Goal: Task Accomplishment & Management: Manage account settings

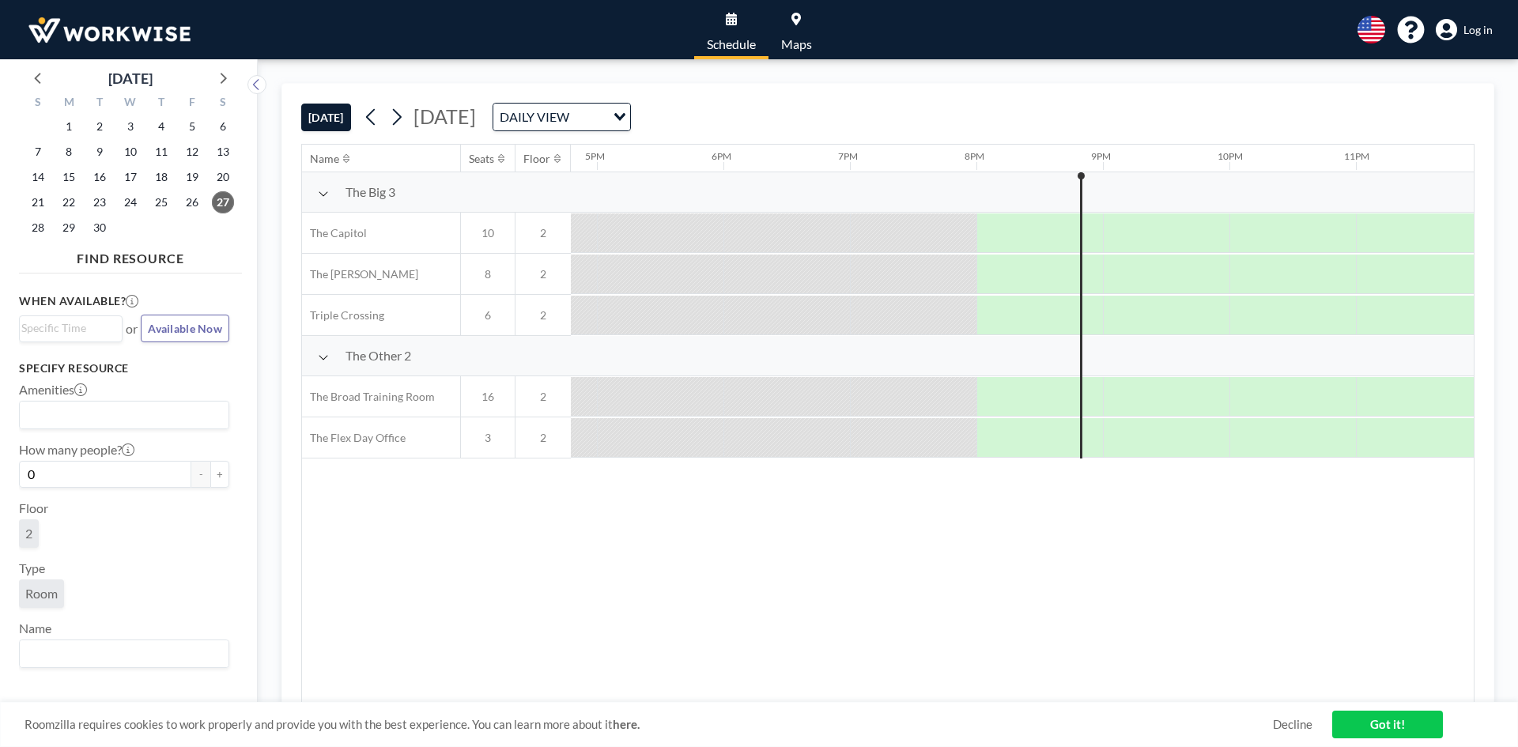
scroll to position [0, 2135]
click at [225, 81] on icon at bounding box center [224, 78] width 6 height 11
click at [224, 125] on span "4" at bounding box center [223, 126] width 22 height 22
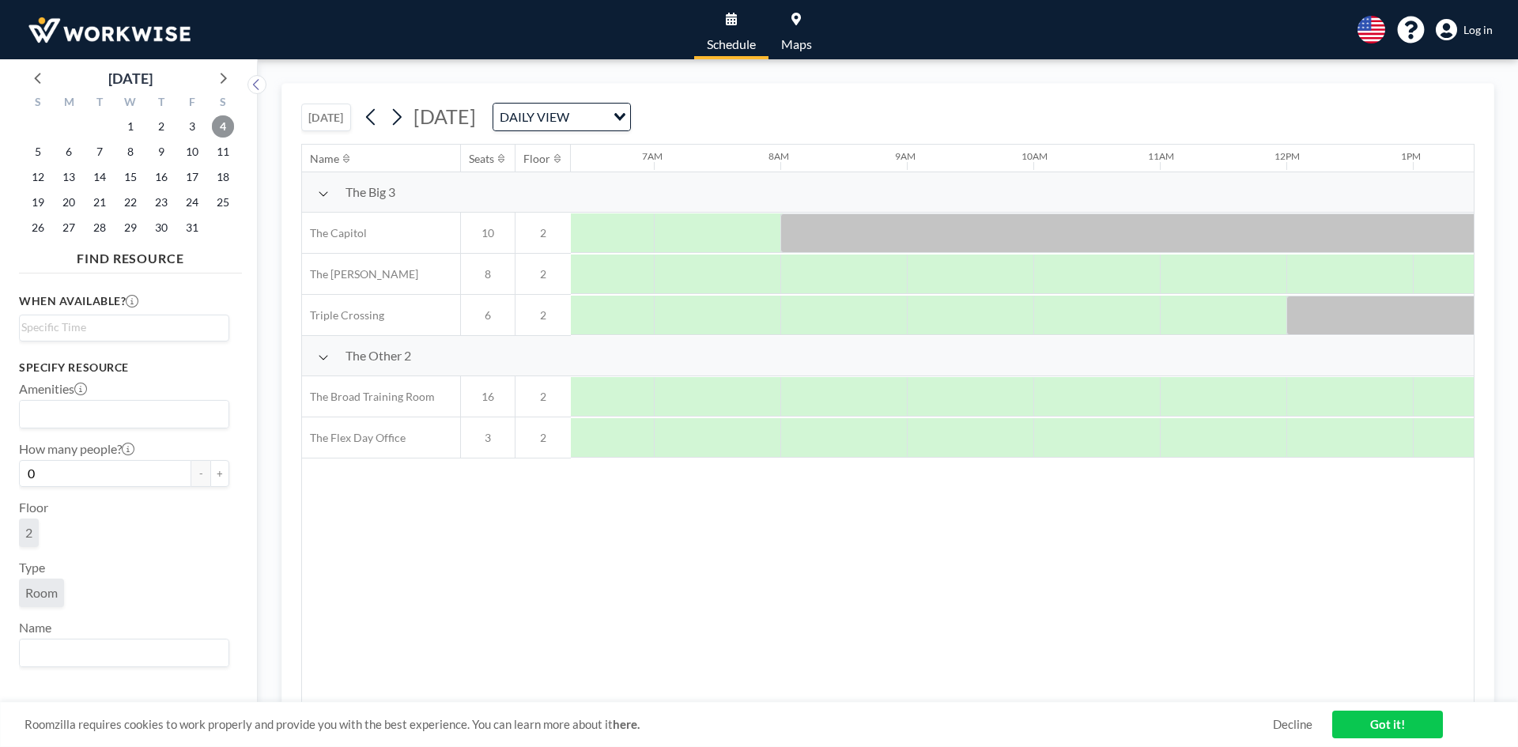
scroll to position [0, 886]
click at [1468, 28] on span "Log in" at bounding box center [1478, 30] width 29 height 14
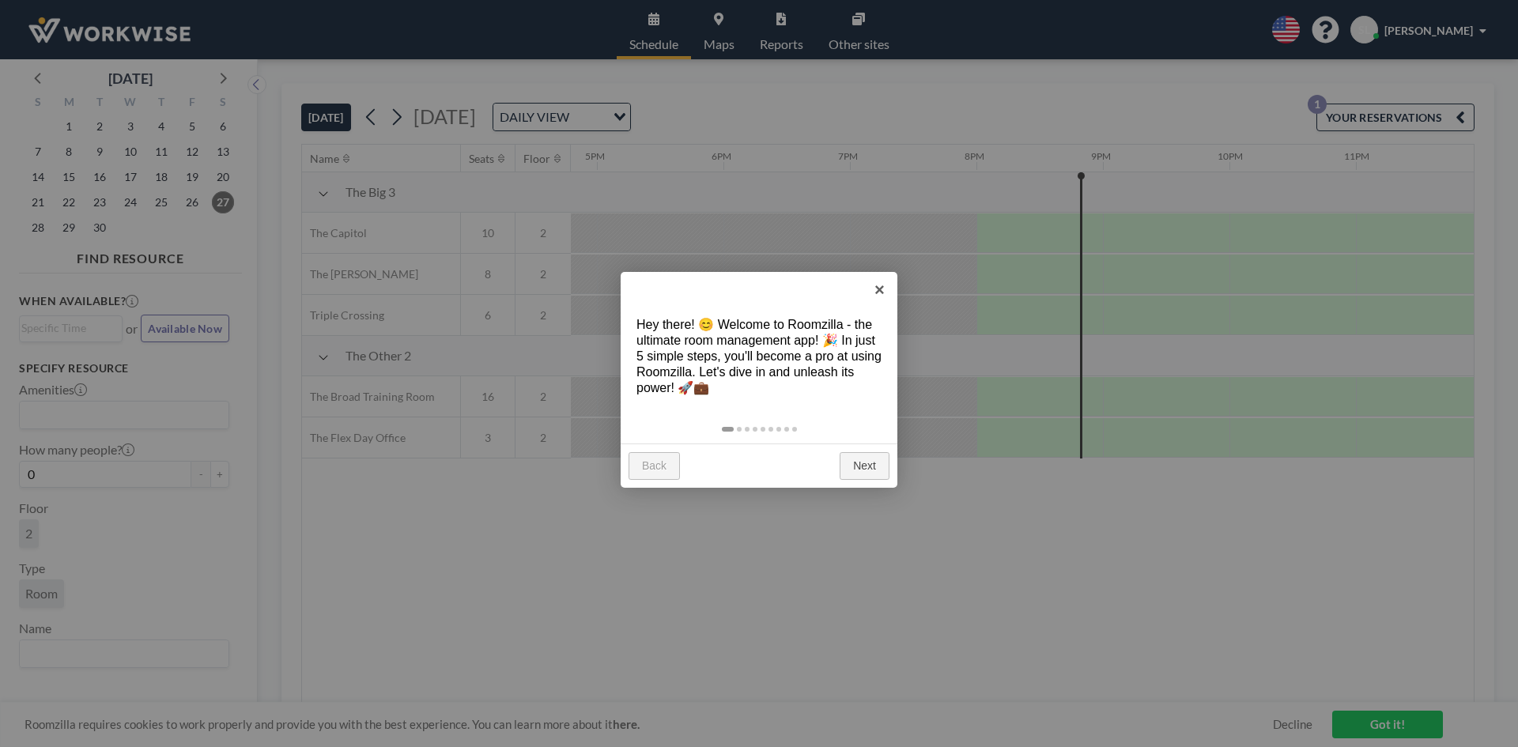
scroll to position [0, 2135]
click at [867, 463] on link "Next" at bounding box center [865, 466] width 50 height 28
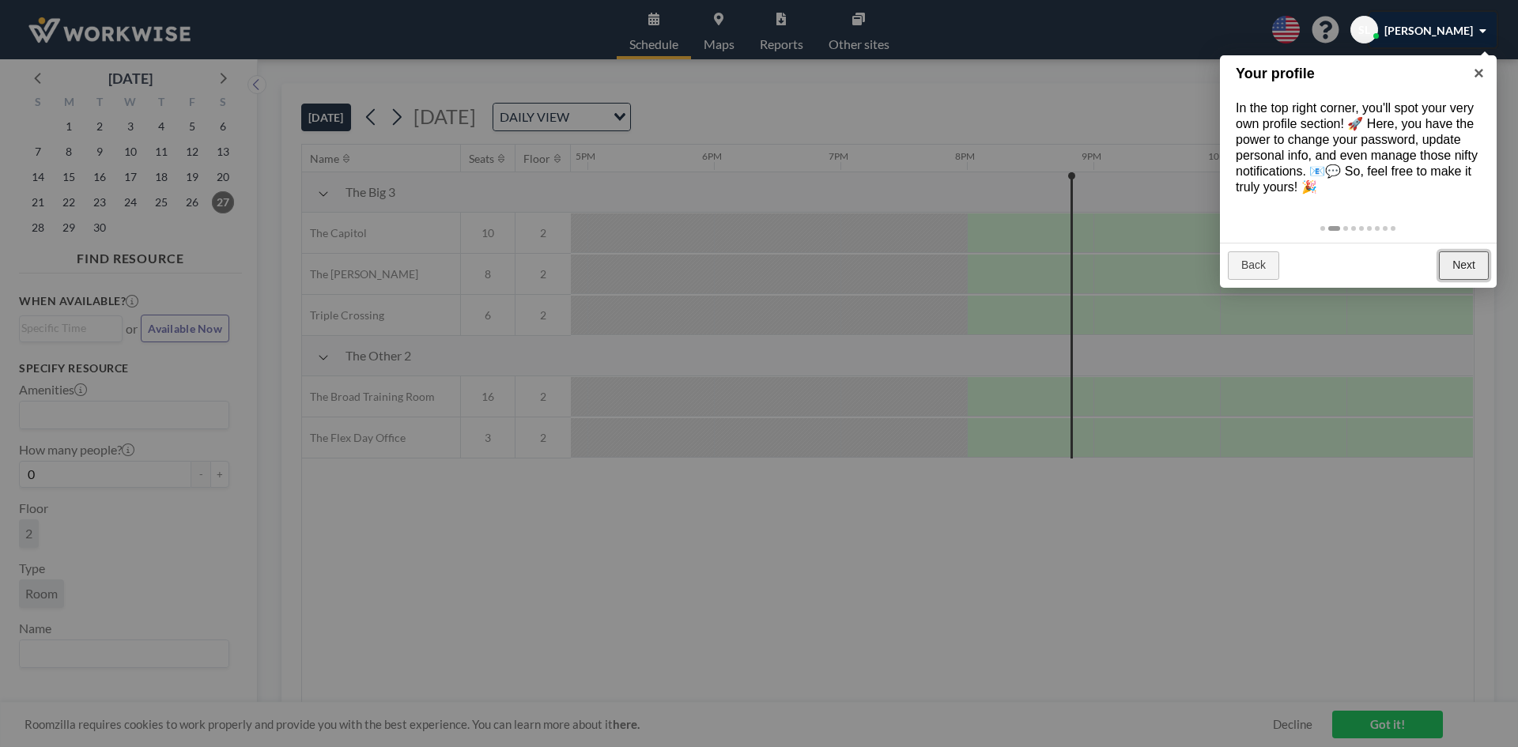
click at [1461, 280] on link "Next" at bounding box center [1464, 265] width 50 height 28
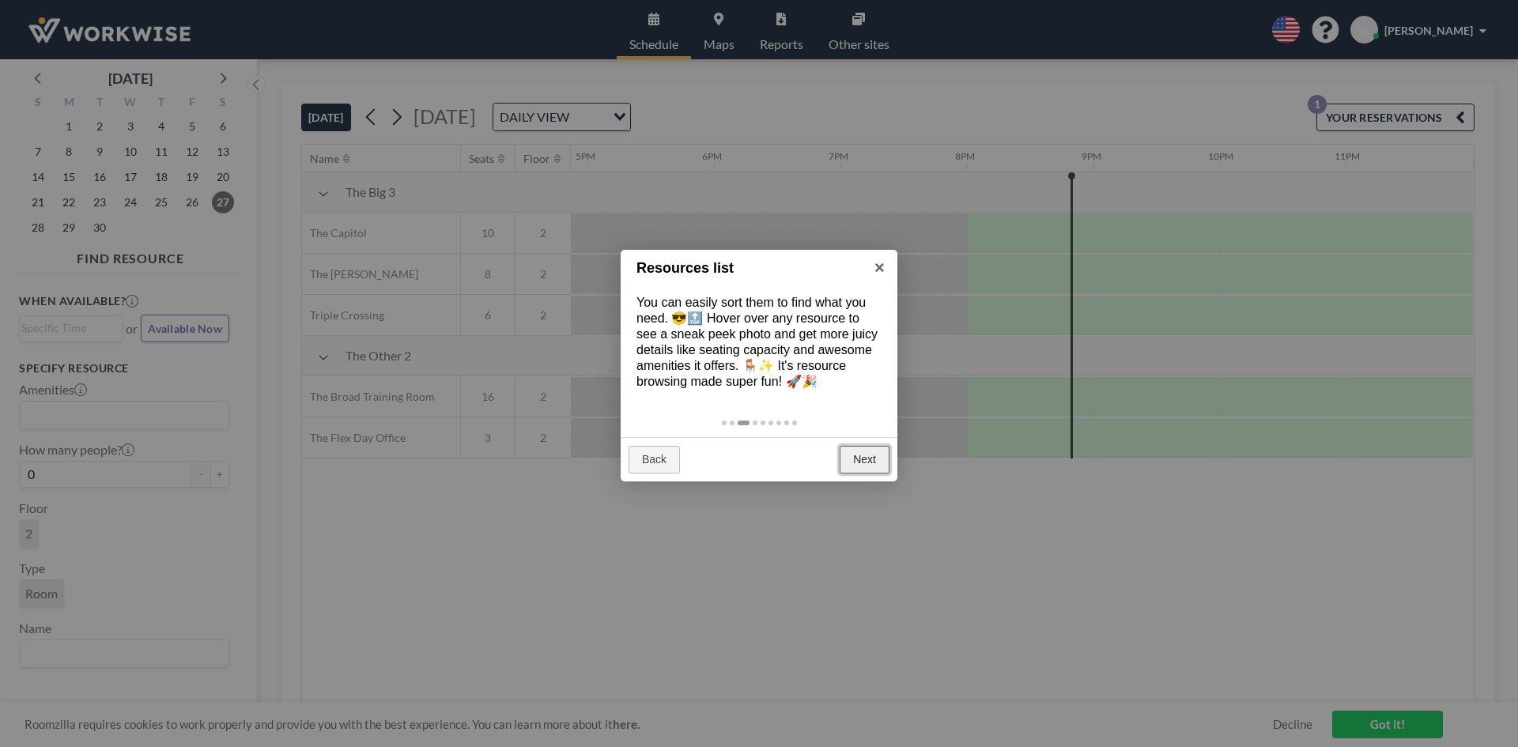
click at [857, 471] on link "Next" at bounding box center [865, 460] width 50 height 28
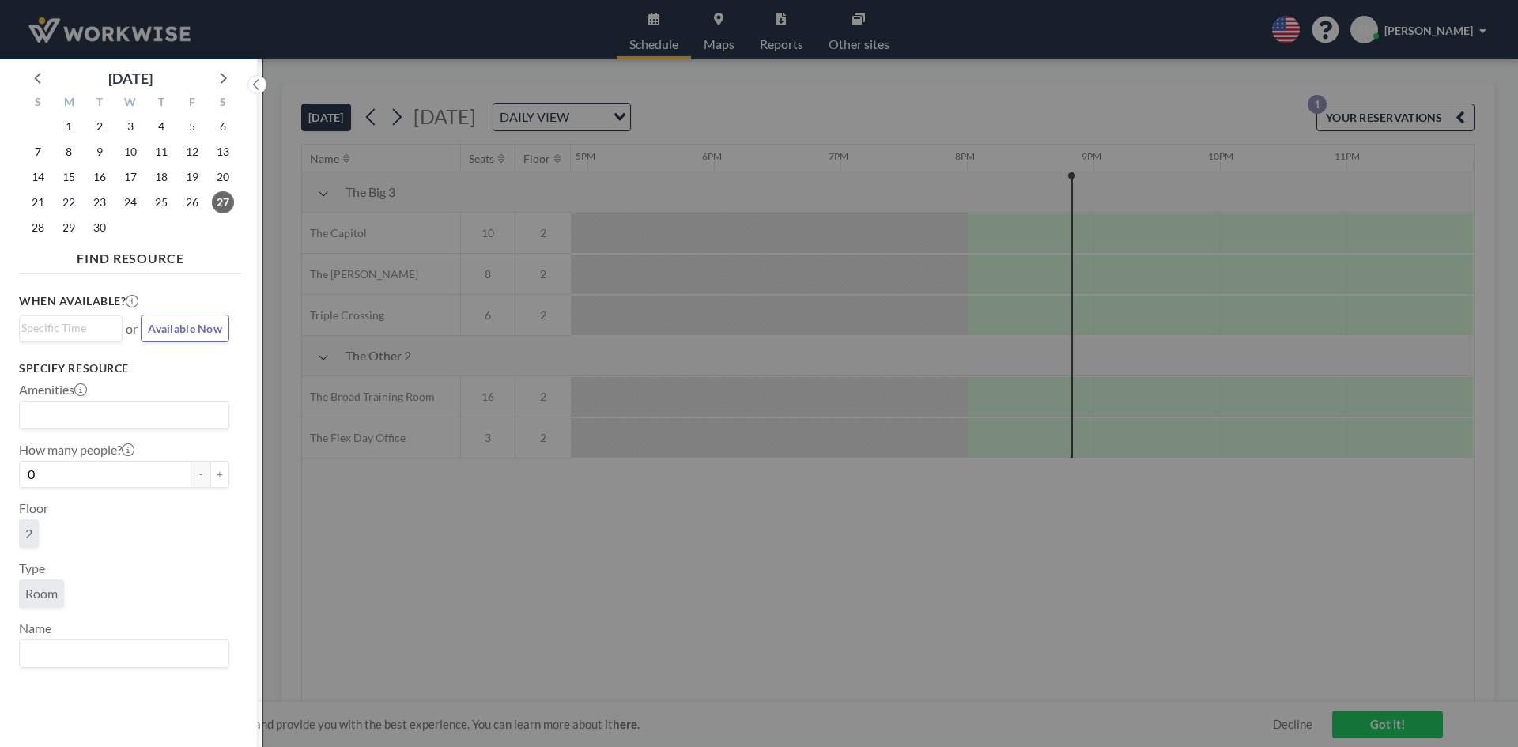
scroll to position [4, 0]
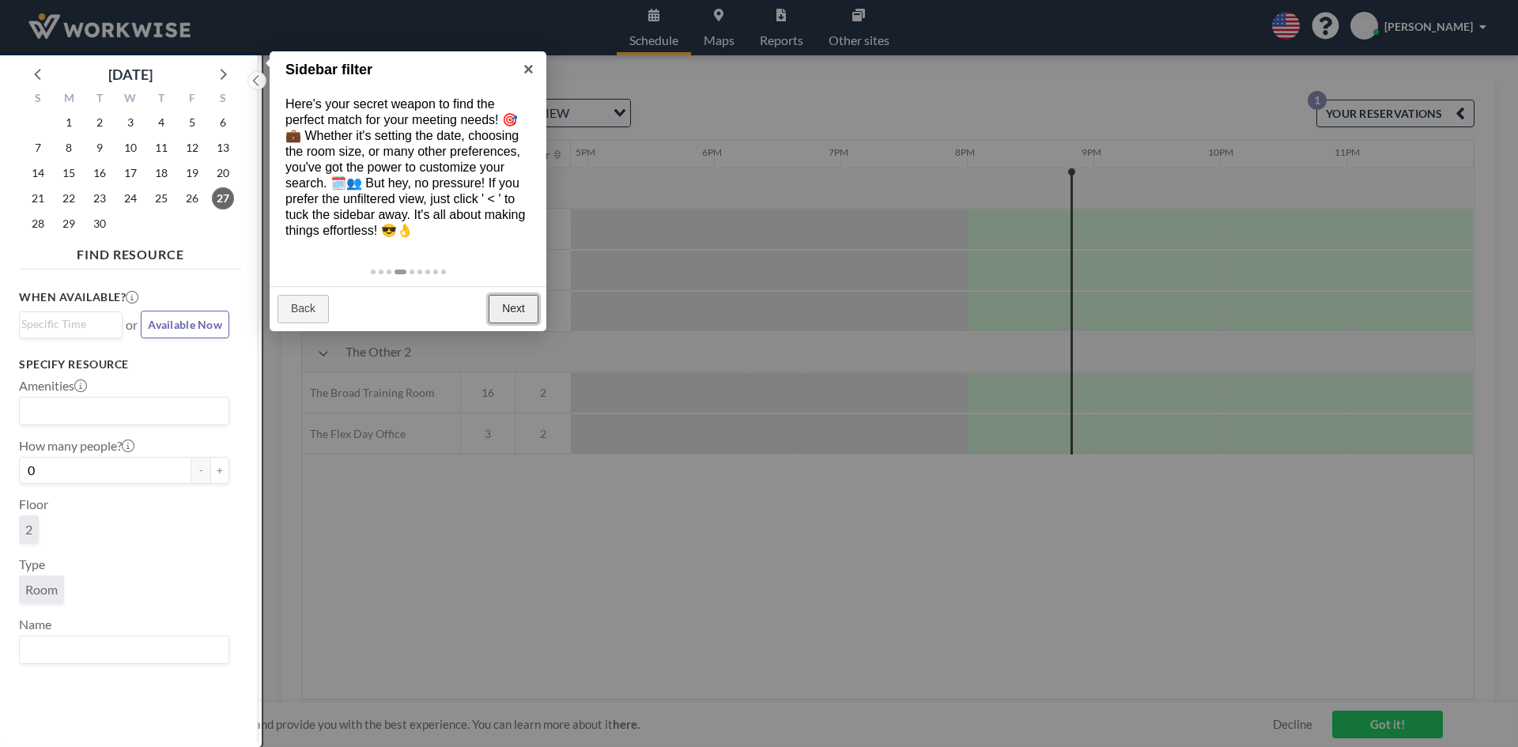
click at [508, 323] on link "Next" at bounding box center [514, 309] width 50 height 28
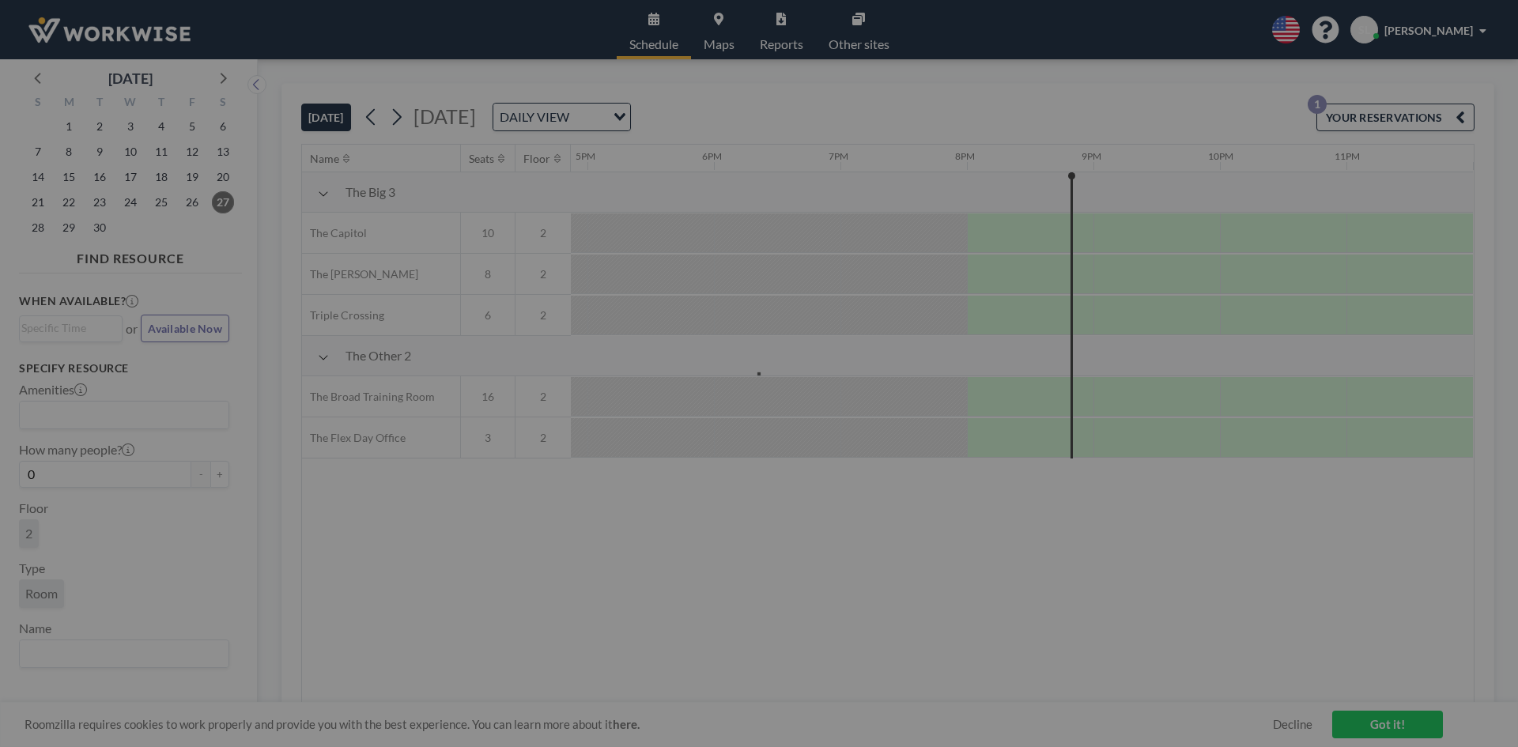
scroll to position [0, 0]
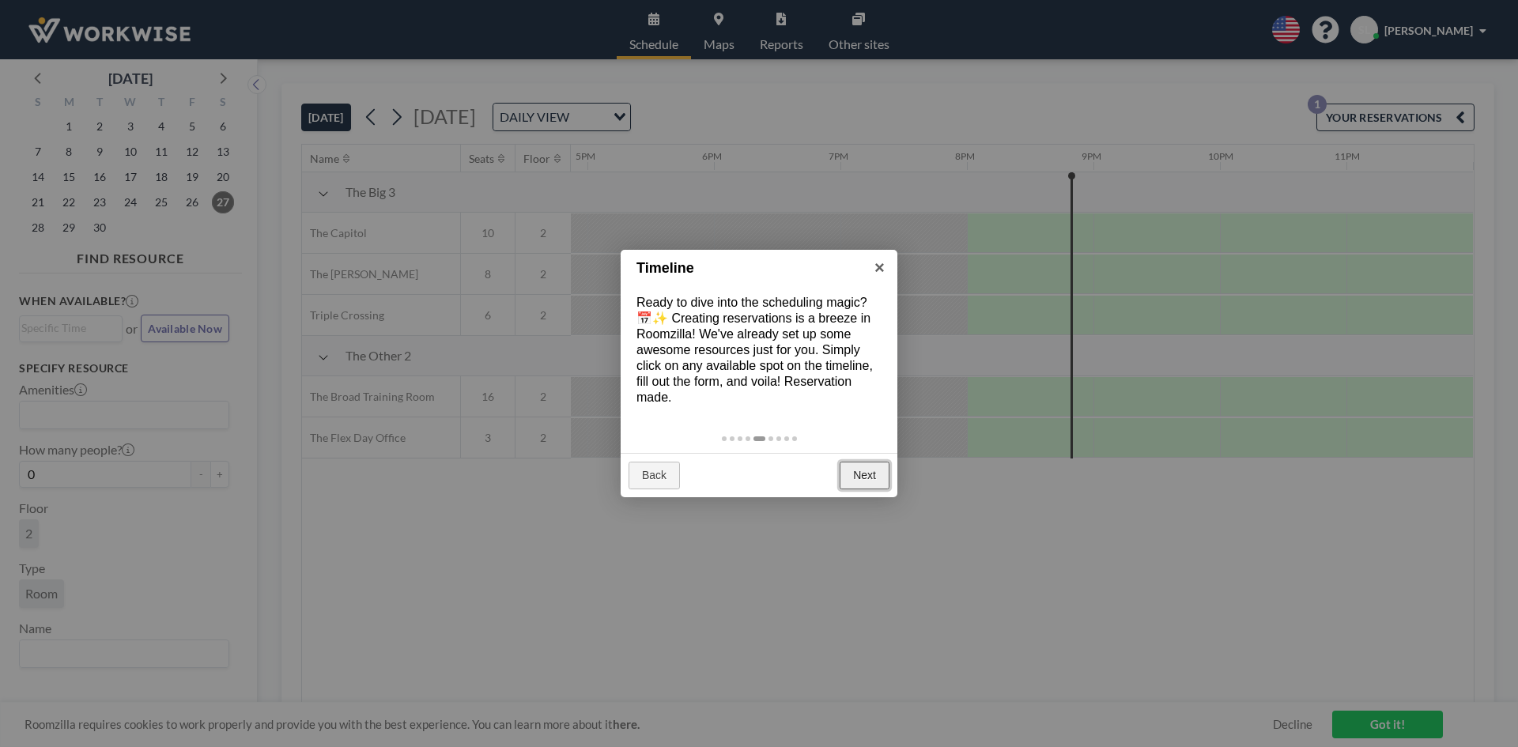
click at [868, 471] on link "Next" at bounding box center [865, 476] width 50 height 28
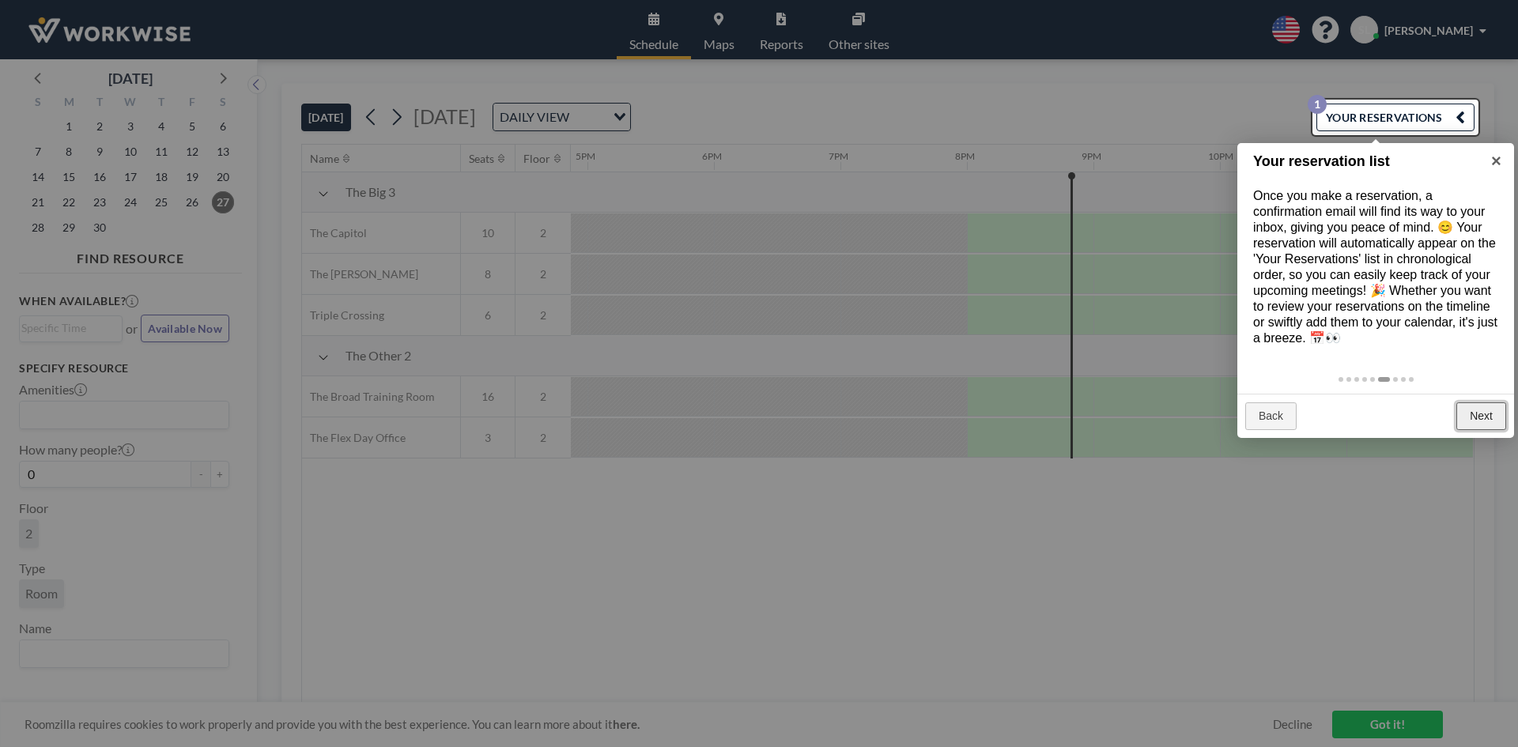
click at [1474, 431] on link "Next" at bounding box center [1482, 416] width 50 height 28
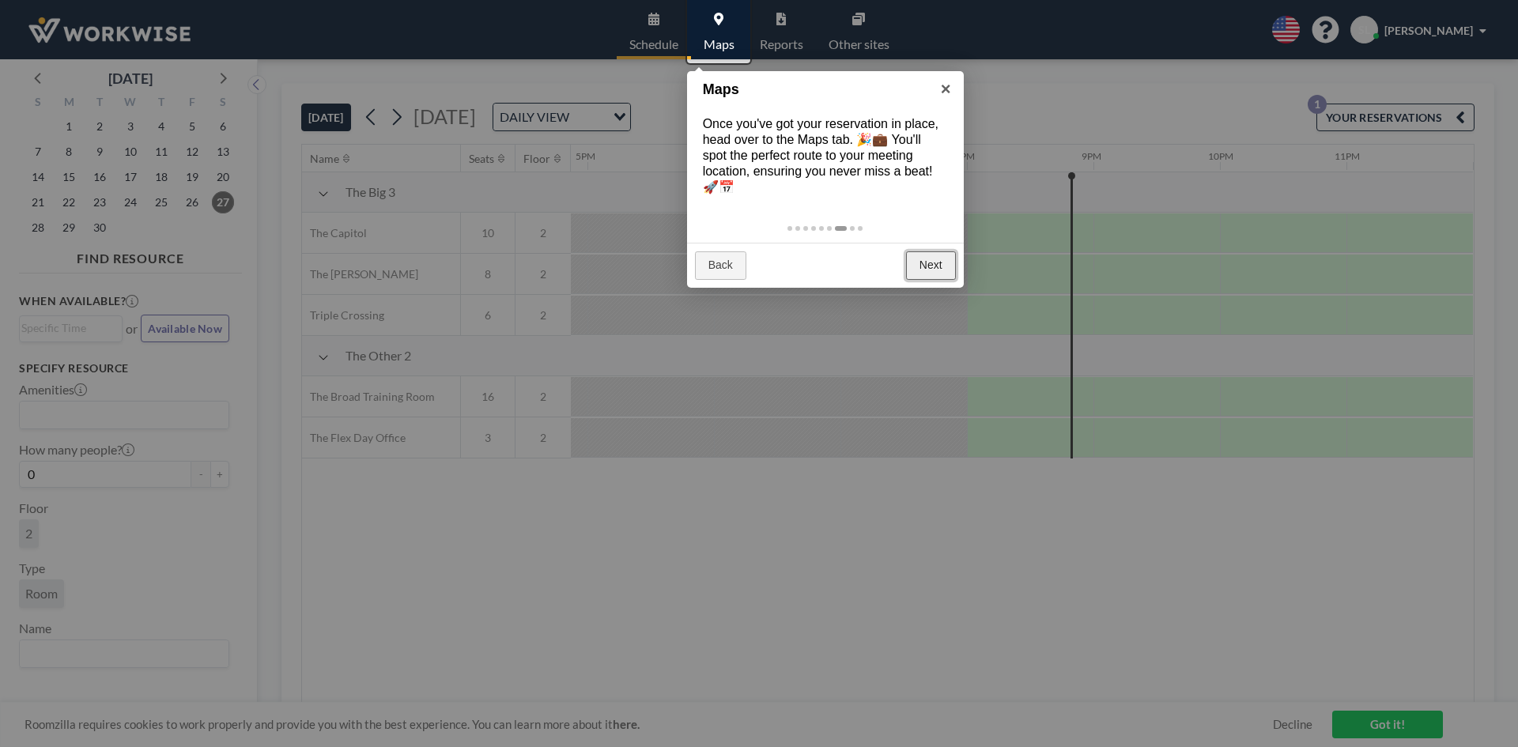
click at [931, 251] on link "Next" at bounding box center [931, 265] width 50 height 28
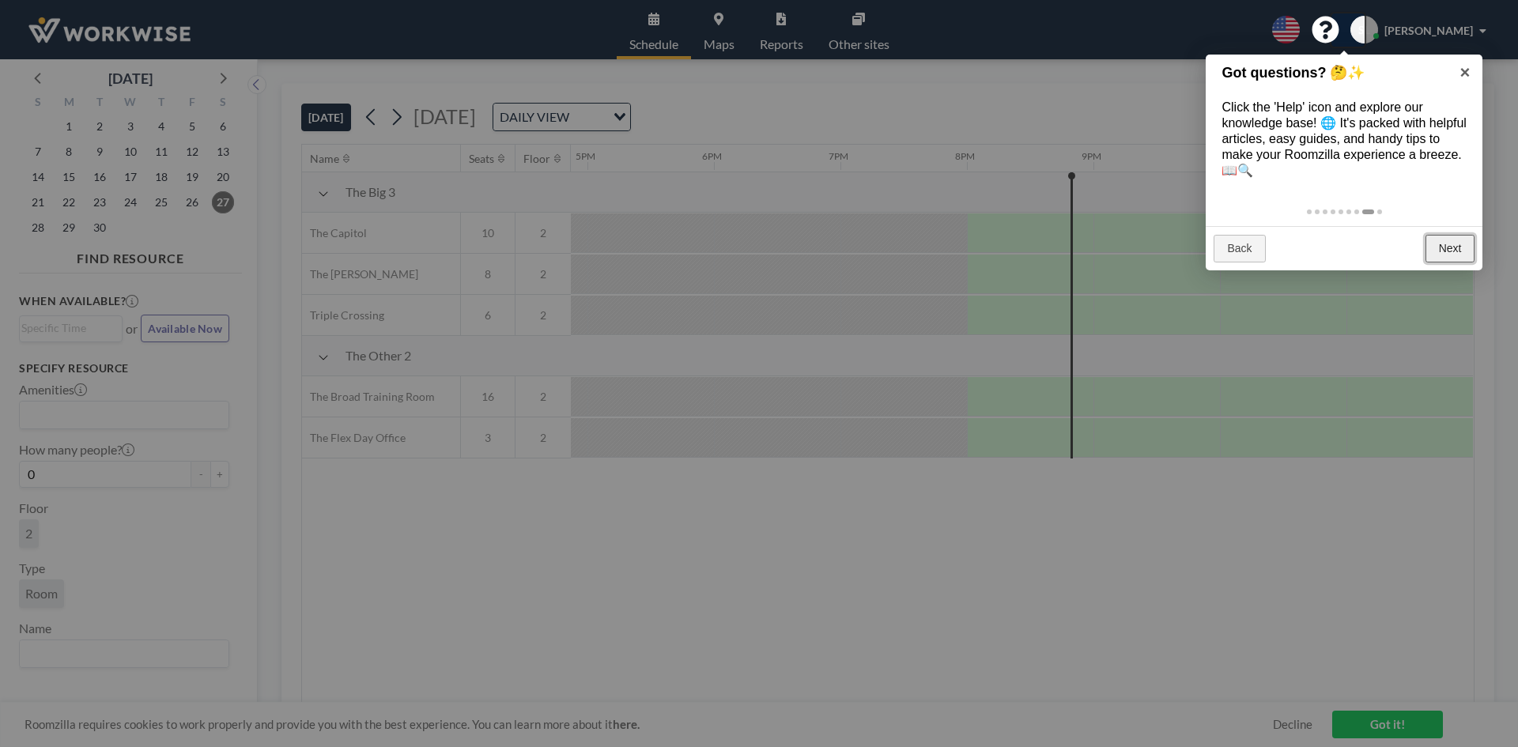
click at [1453, 255] on link "Next" at bounding box center [1451, 249] width 50 height 28
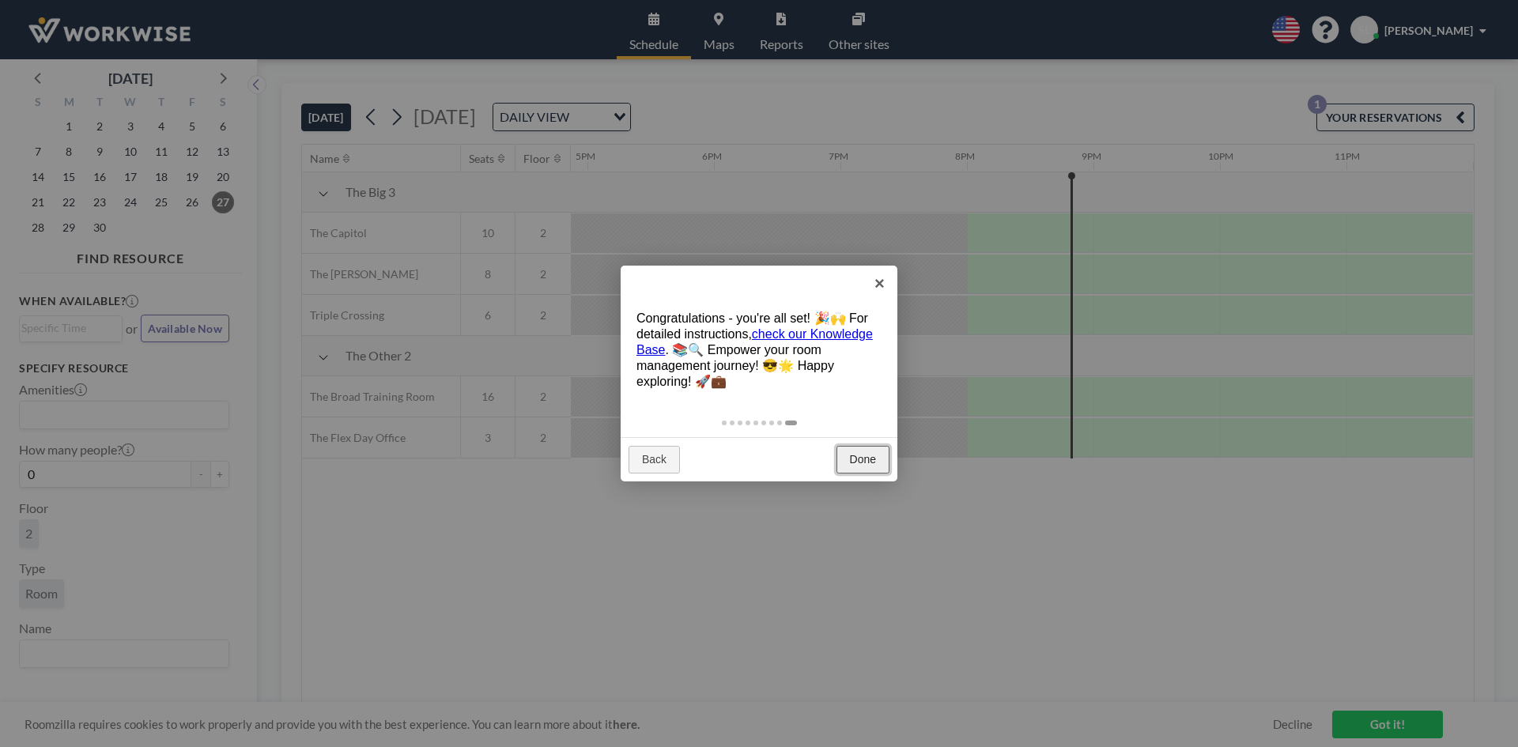
click at [865, 455] on link "Done" at bounding box center [863, 460] width 53 height 28
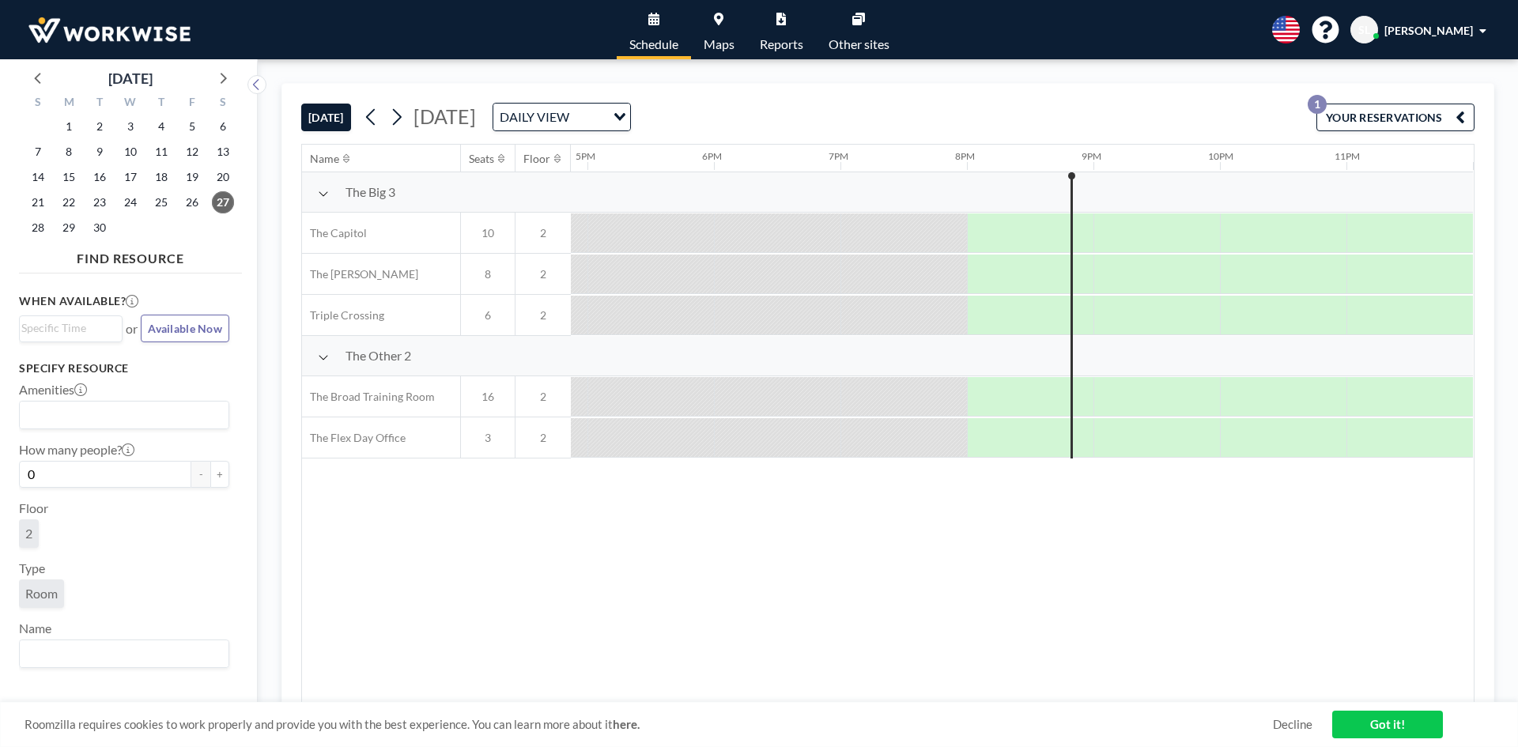
click at [1407, 725] on link "Got it!" at bounding box center [1387, 725] width 111 height 28
click at [1423, 114] on button "YOUR RESERVATIONS 1" at bounding box center [1396, 118] width 158 height 28
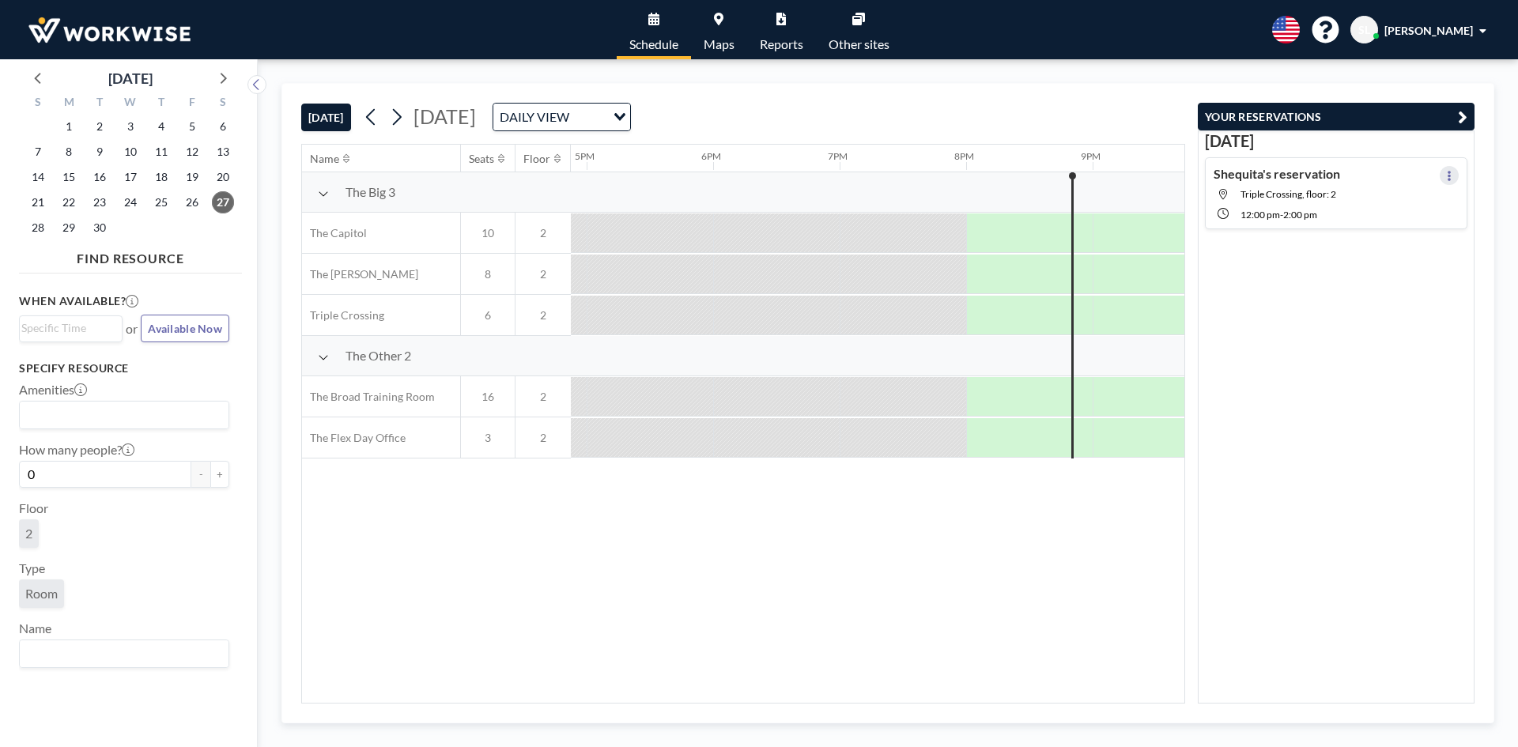
click at [1446, 176] on icon at bounding box center [1449, 176] width 6 height 10
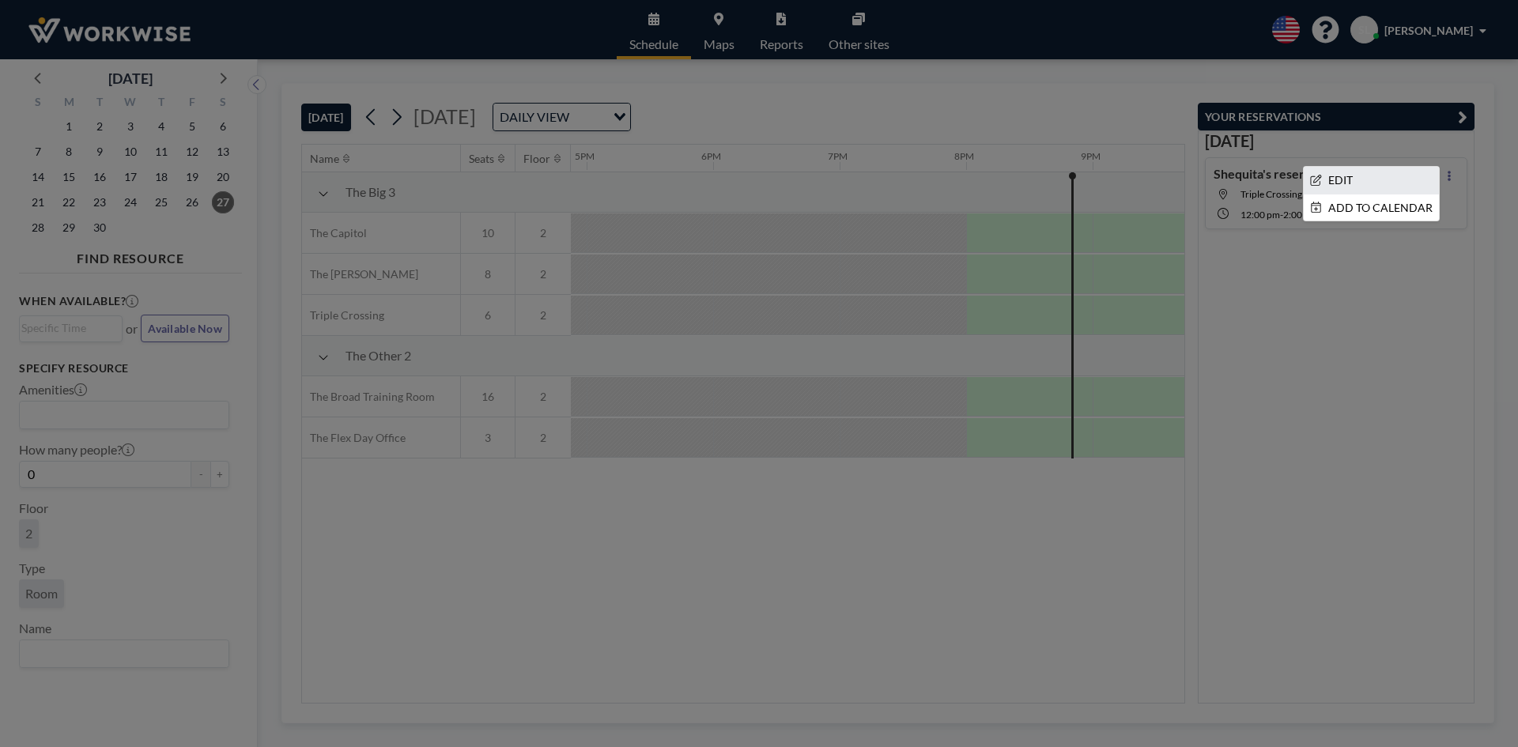
click at [1381, 176] on li "EDIT" at bounding box center [1371, 180] width 135 height 27
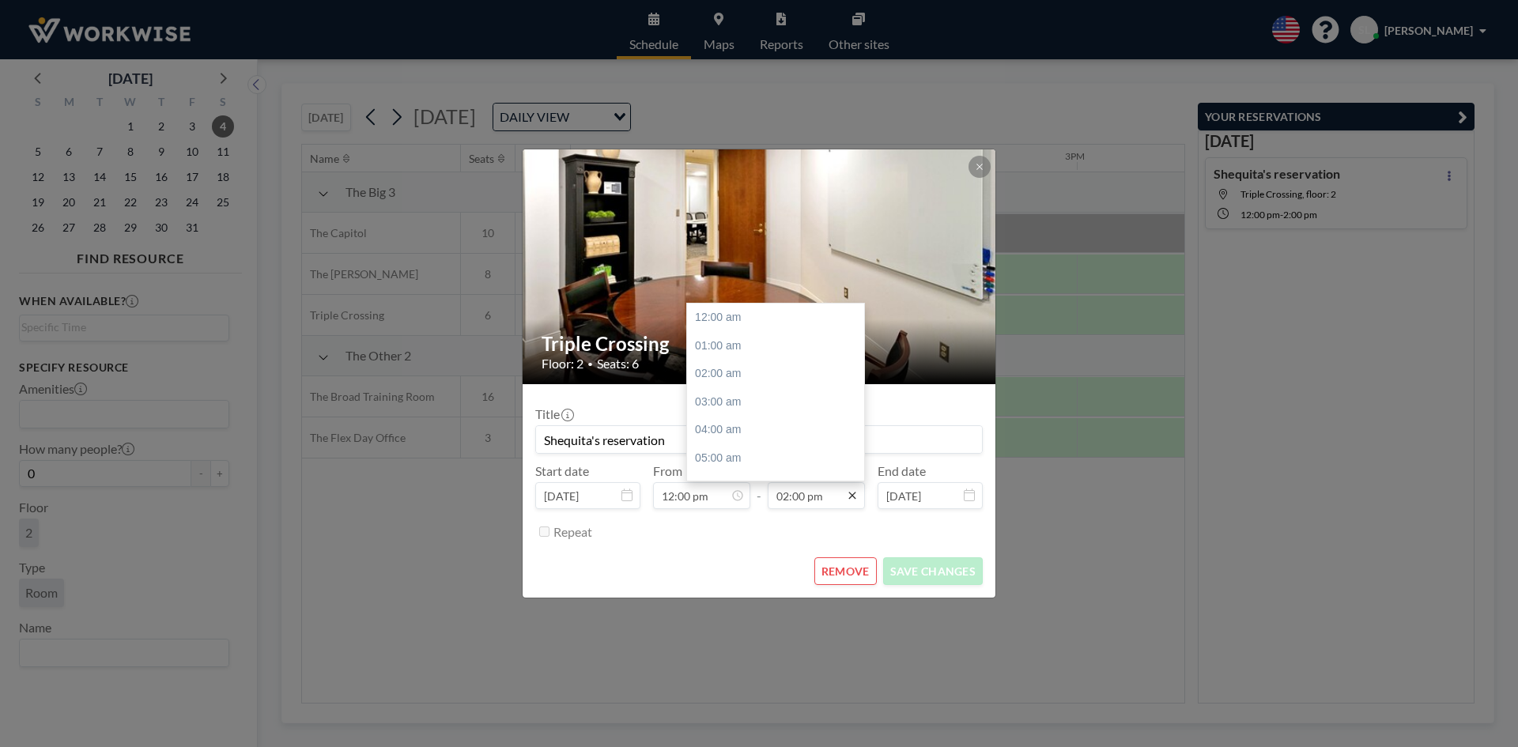
scroll to position [394, 0]
click at [724, 371] on div "04:00 pm" at bounding box center [779, 375] width 185 height 28
click at [726, 341] on div "05:00 pm" at bounding box center [779, 345] width 185 height 28
type input "05:00 pm"
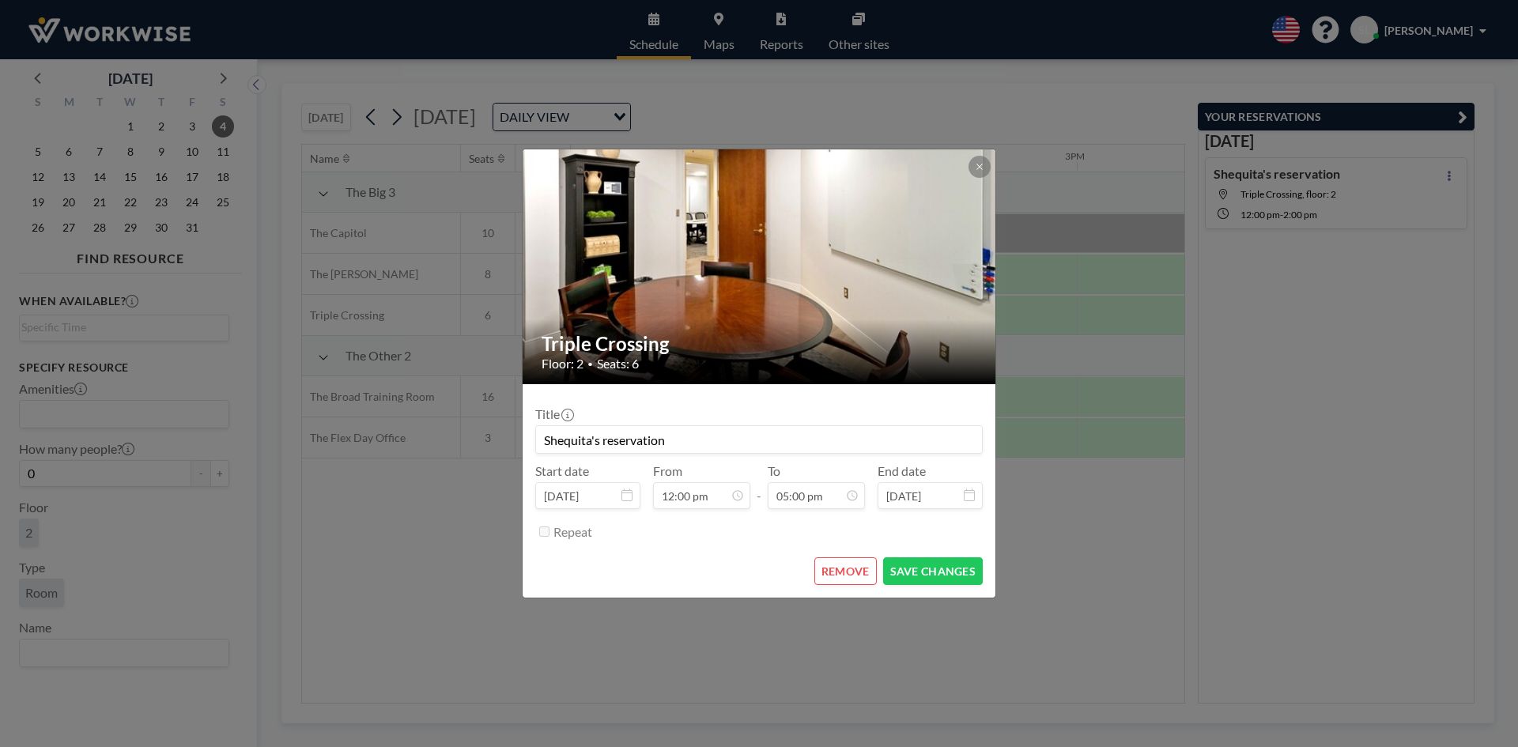
scroll to position [478, 0]
click at [949, 569] on button "SAVE CHANGES" at bounding box center [933, 571] width 100 height 28
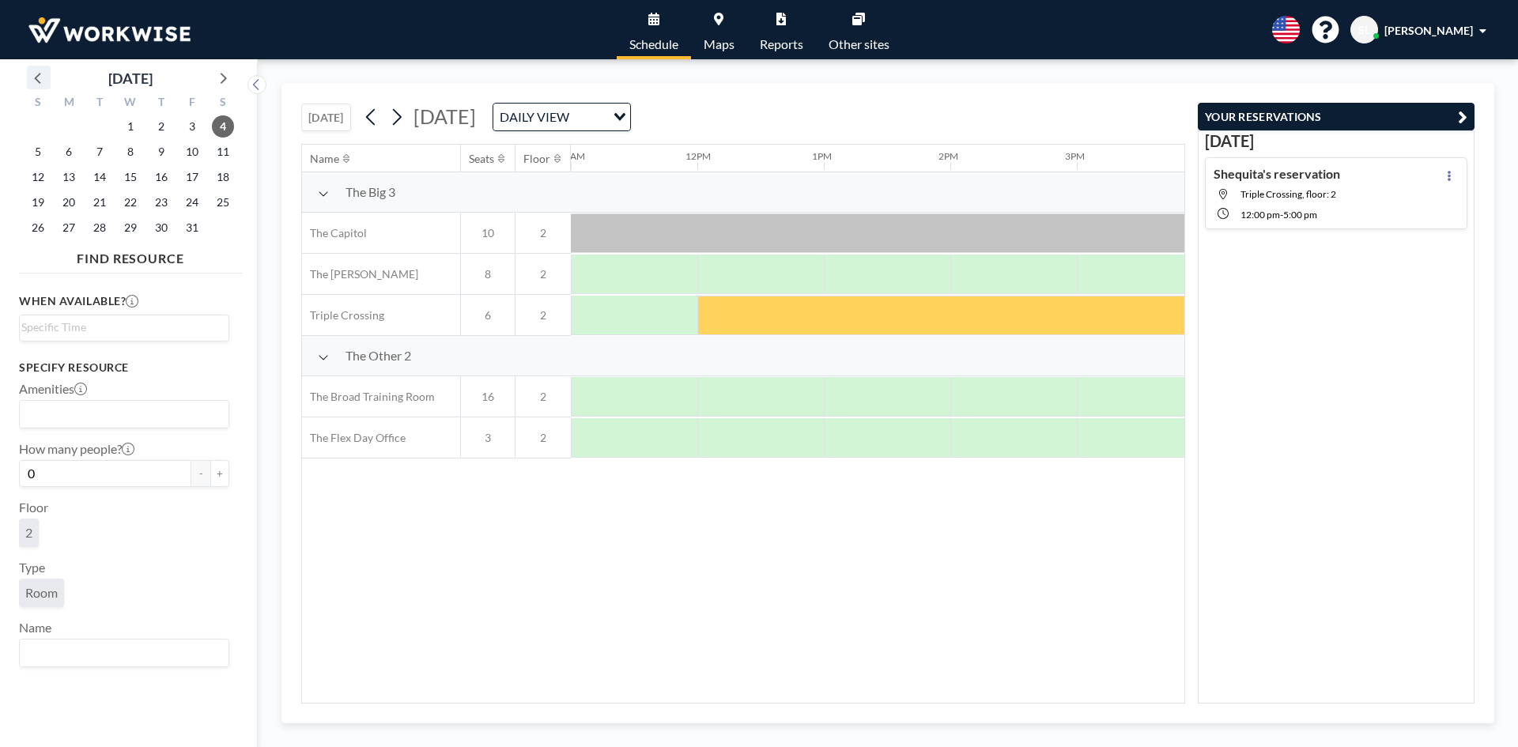
click at [41, 79] on icon at bounding box center [38, 77] width 21 height 21
click at [226, 200] on span "27" at bounding box center [223, 202] width 22 height 22
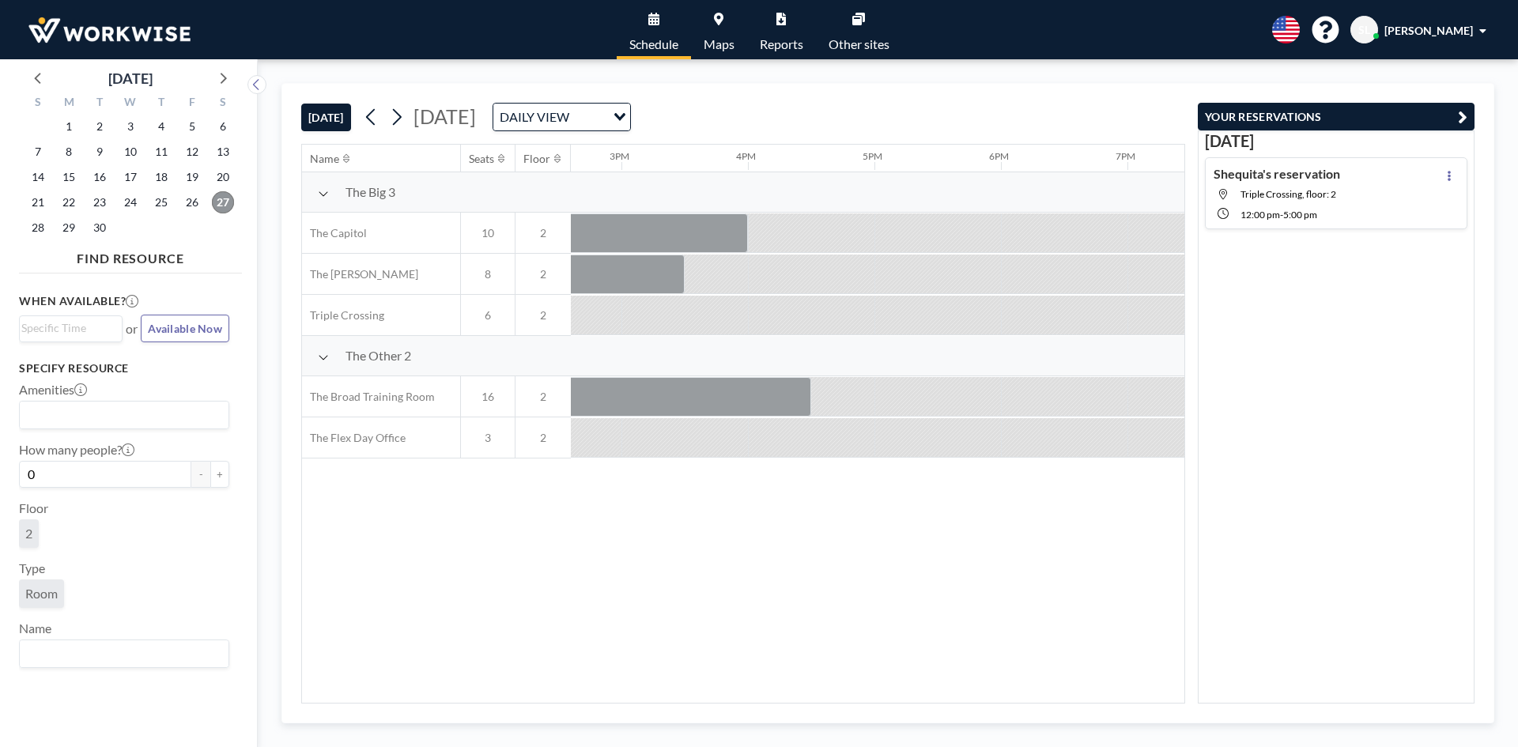
scroll to position [0, 1841]
click at [841, 230] on div at bounding box center [817, 232] width 127 height 39
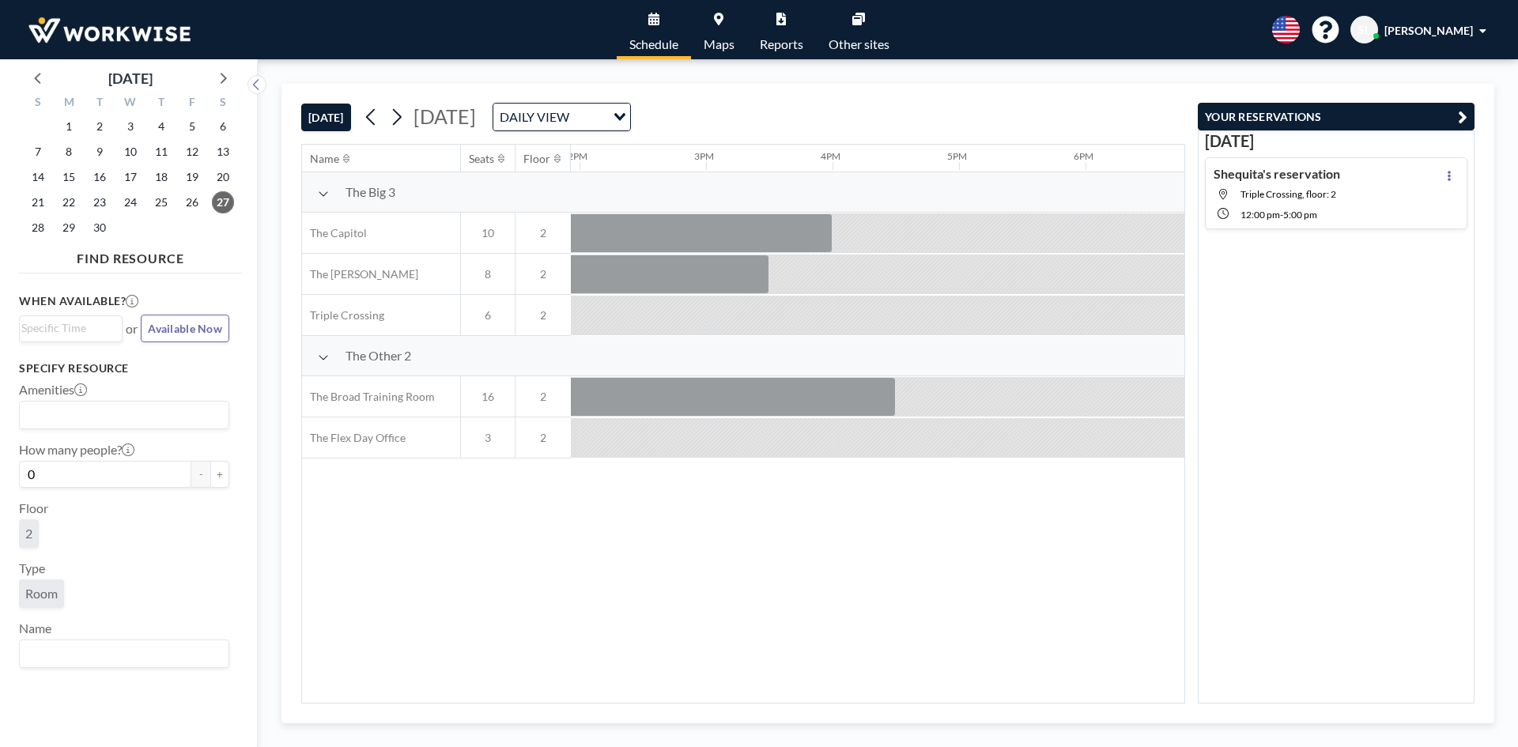
scroll to position [0, 2424]
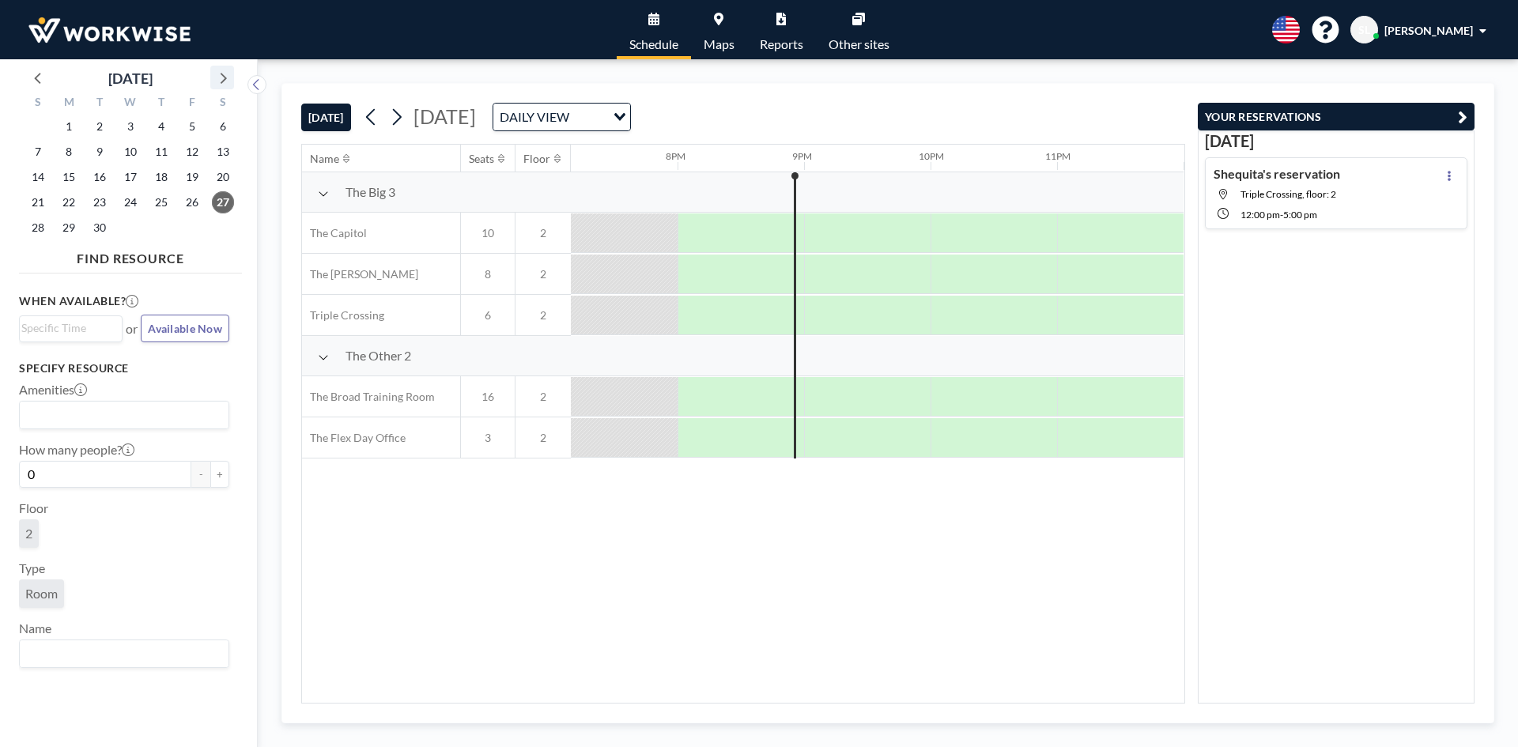
click at [227, 77] on icon at bounding box center [222, 77] width 21 height 21
click at [221, 152] on span "11" at bounding box center [223, 152] width 22 height 22
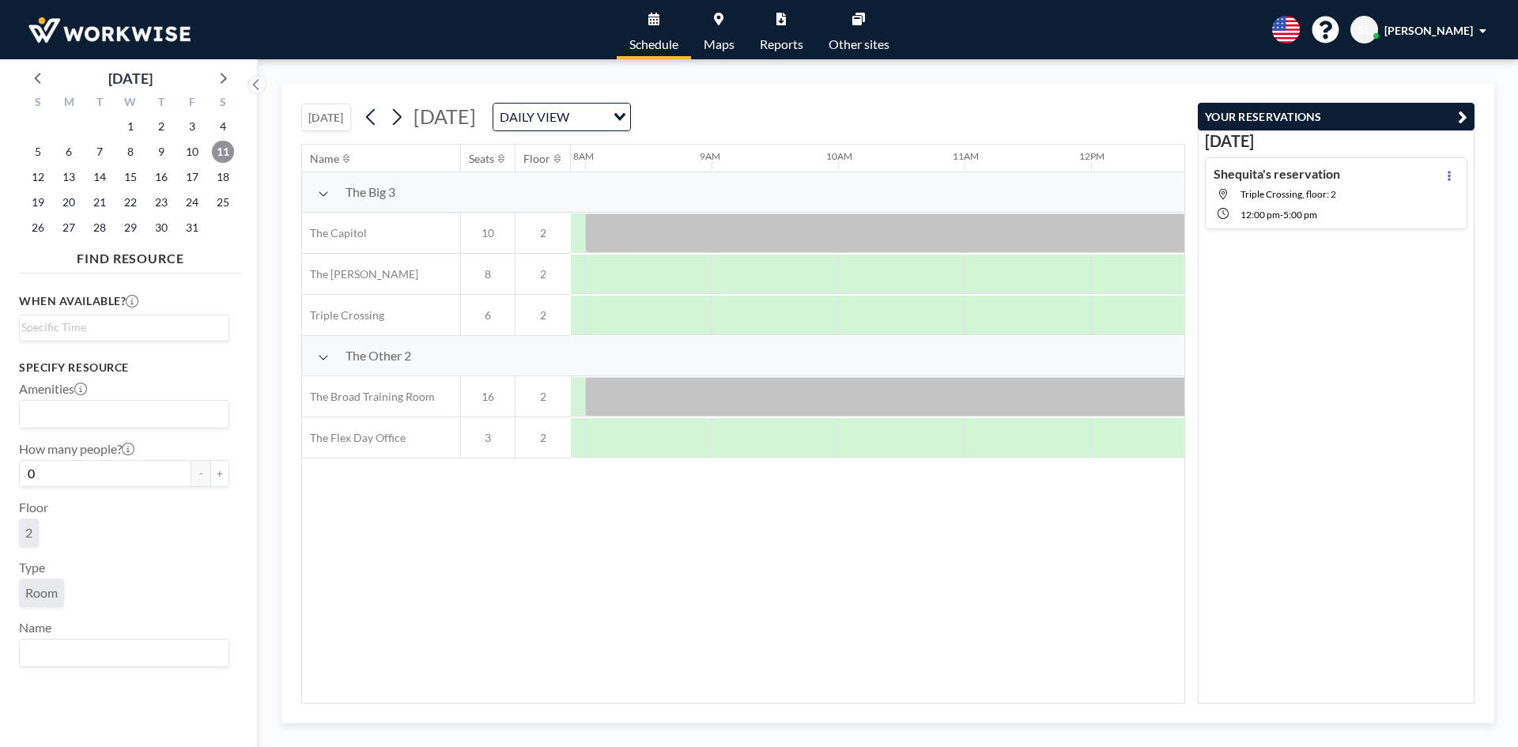
scroll to position [0, 1000]
click at [224, 179] on span "18" at bounding box center [223, 177] width 22 height 22
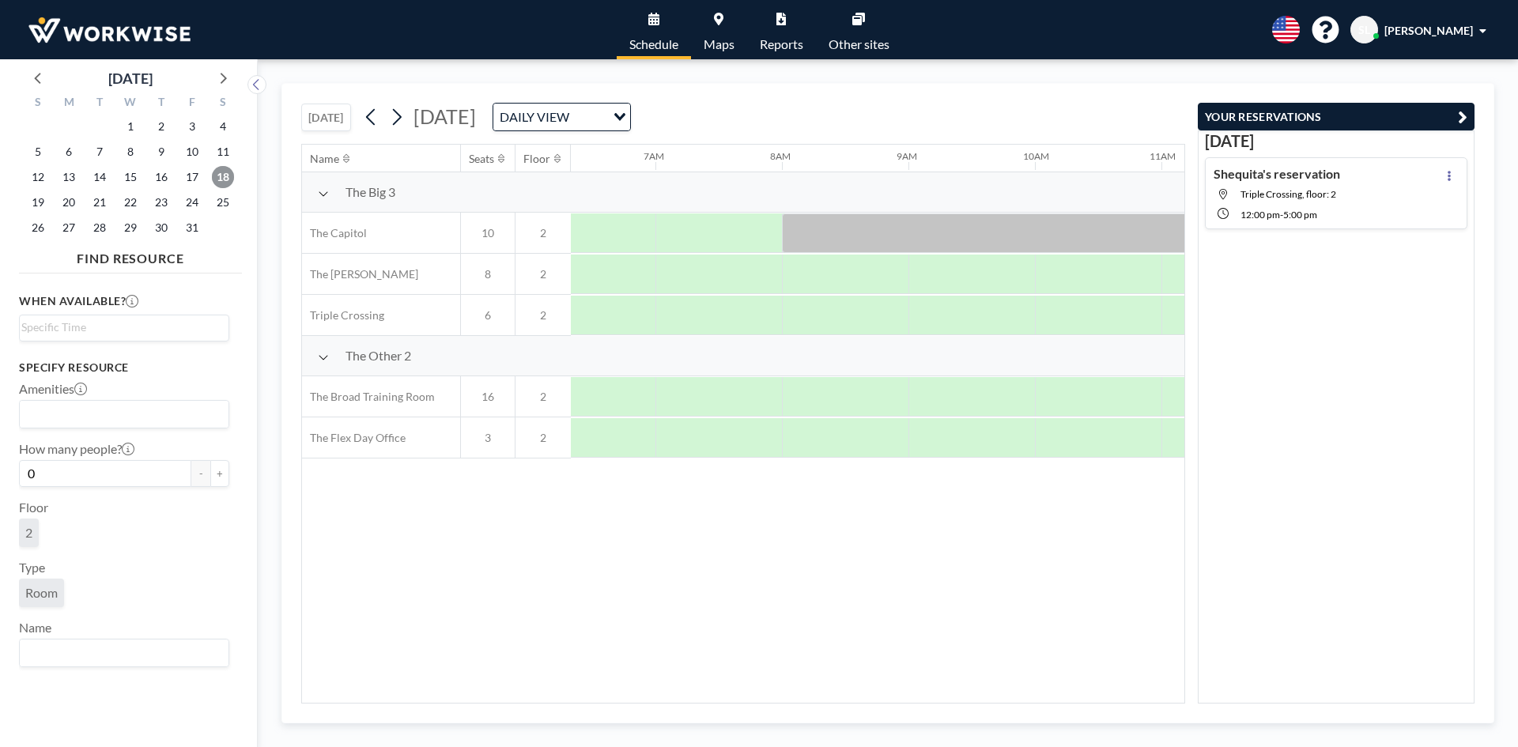
scroll to position [0, 792]
click at [217, 205] on span "25" at bounding box center [223, 202] width 22 height 22
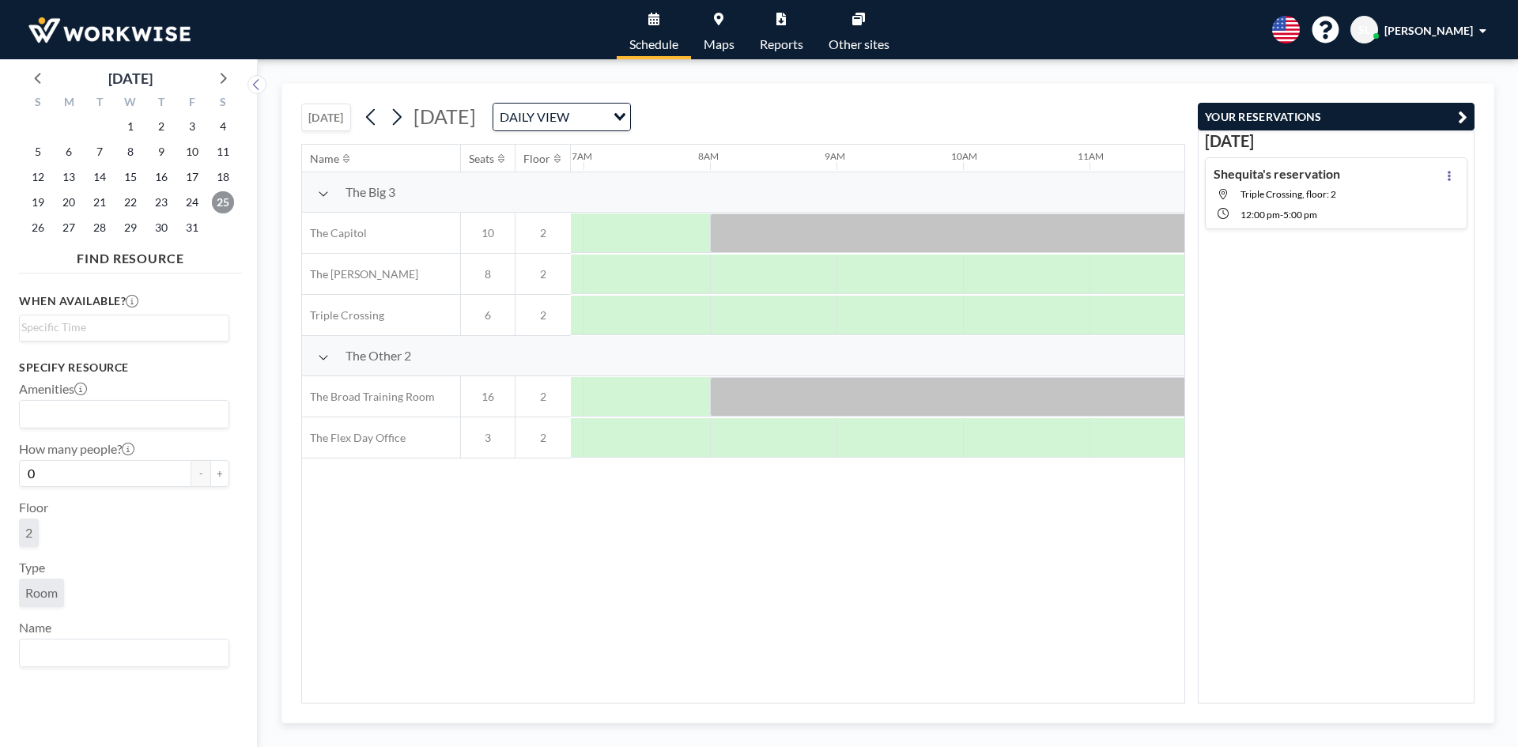
scroll to position [0, 886]
click at [224, 173] on span "18" at bounding box center [223, 177] width 22 height 22
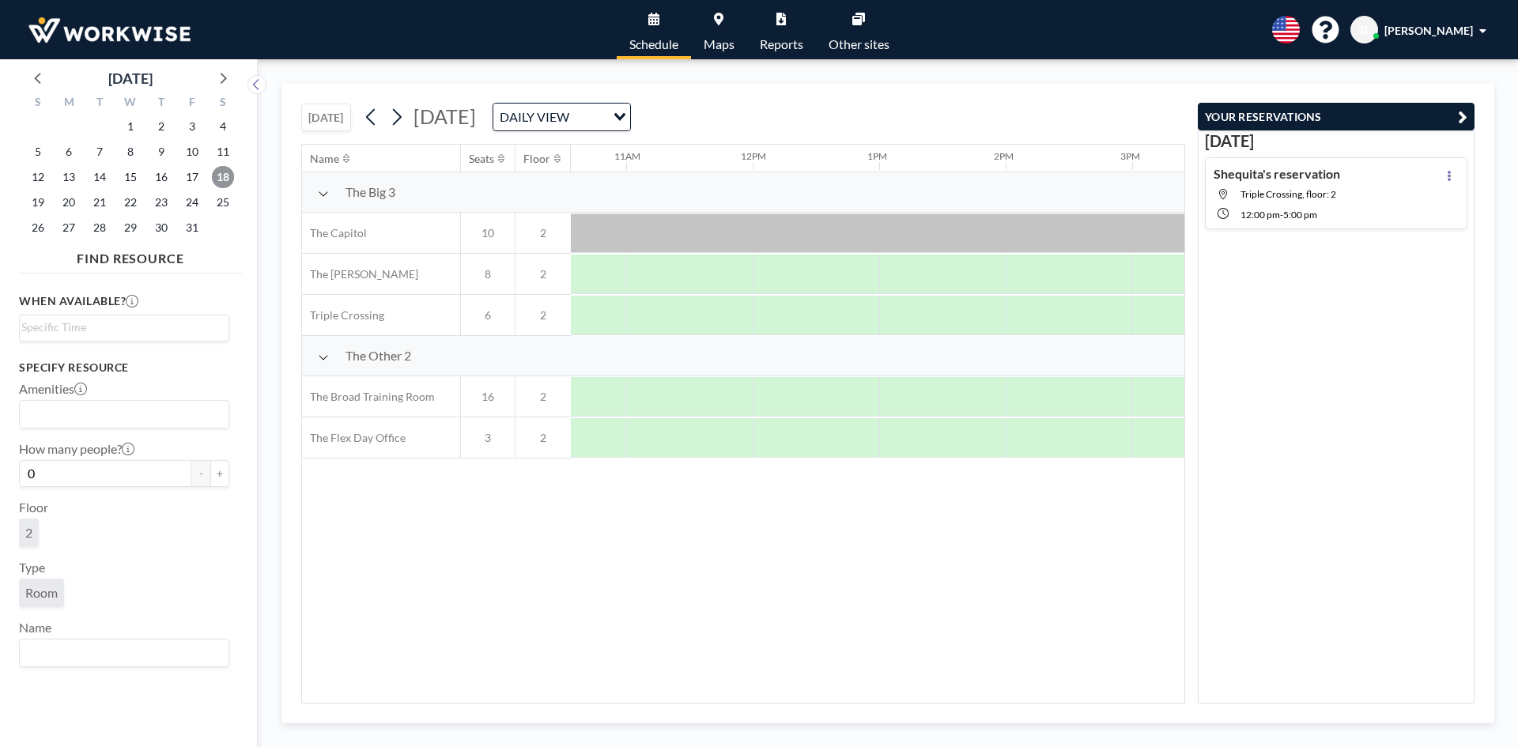
scroll to position [0, 1334]
click at [219, 195] on span "25" at bounding box center [223, 202] width 22 height 22
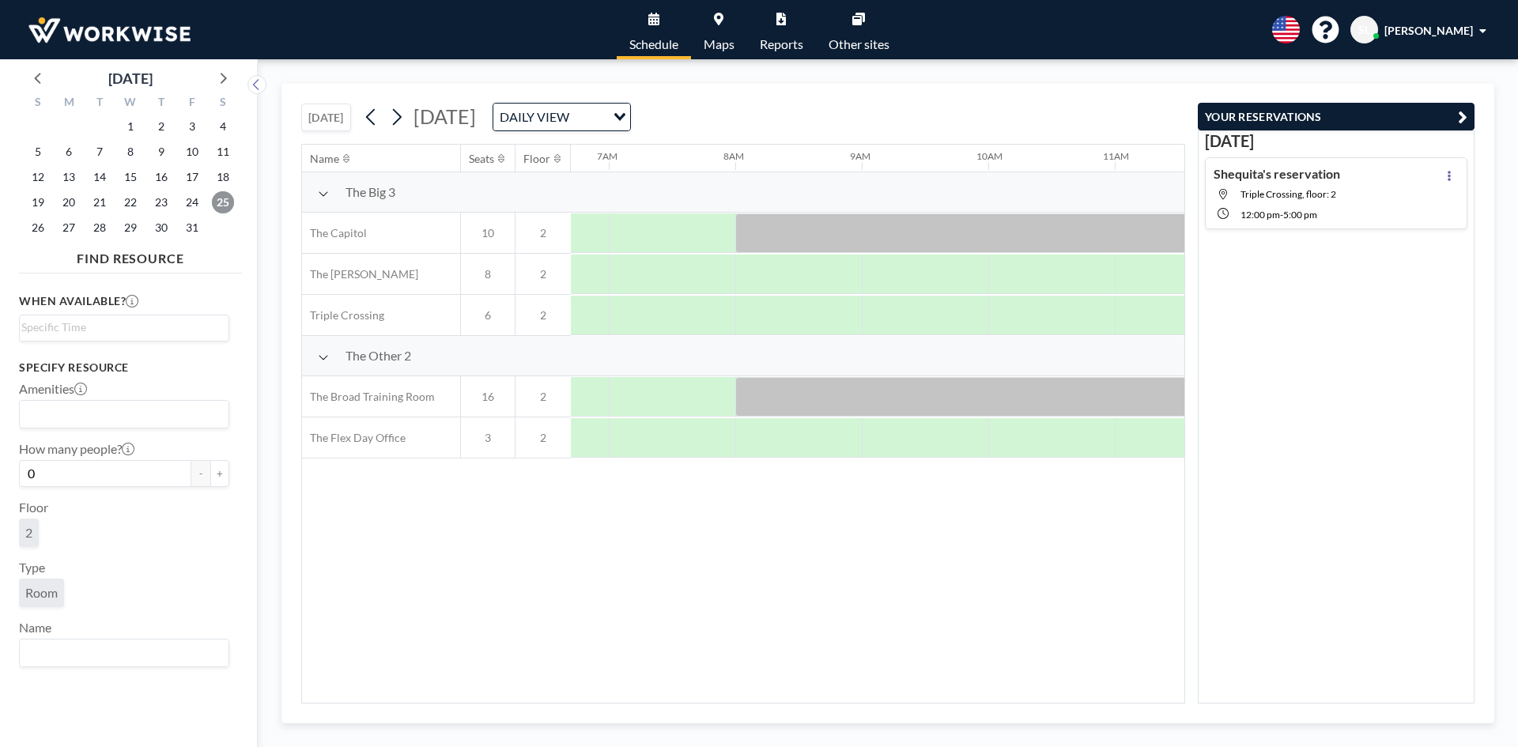
scroll to position [0, 886]
click at [217, 177] on span "18" at bounding box center [223, 177] width 22 height 22
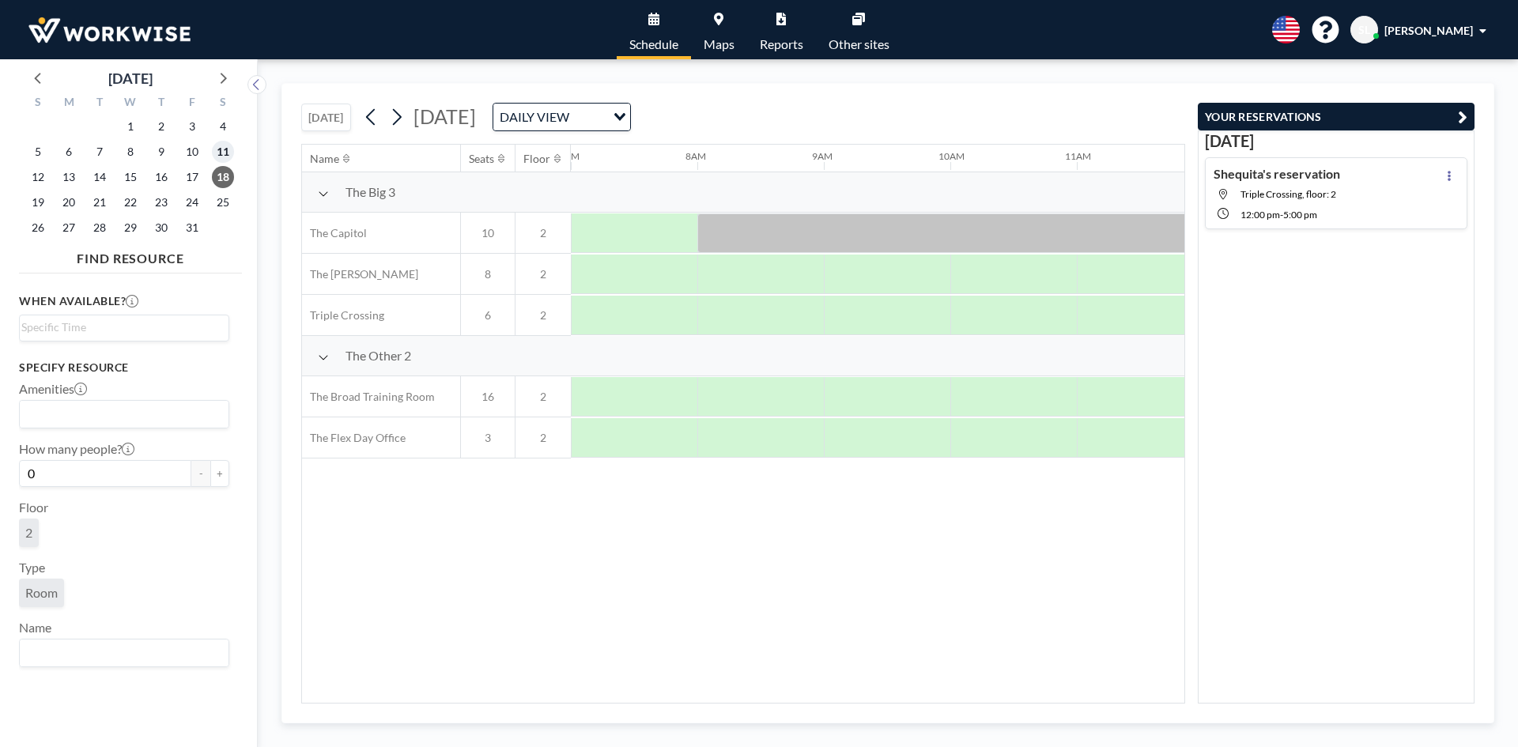
click at [221, 150] on span "11" at bounding box center [223, 152] width 22 height 22
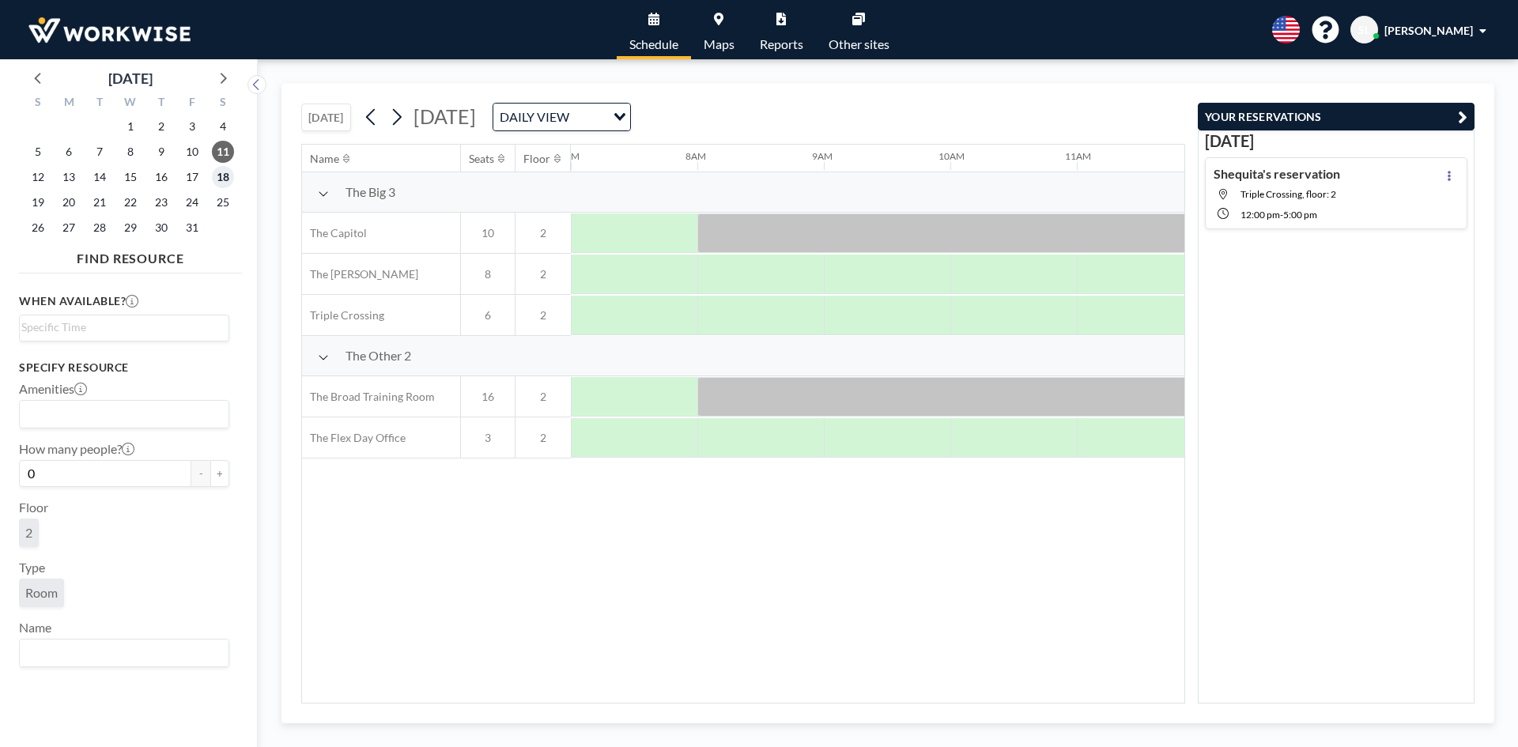
click at [221, 179] on span "18" at bounding box center [223, 177] width 22 height 22
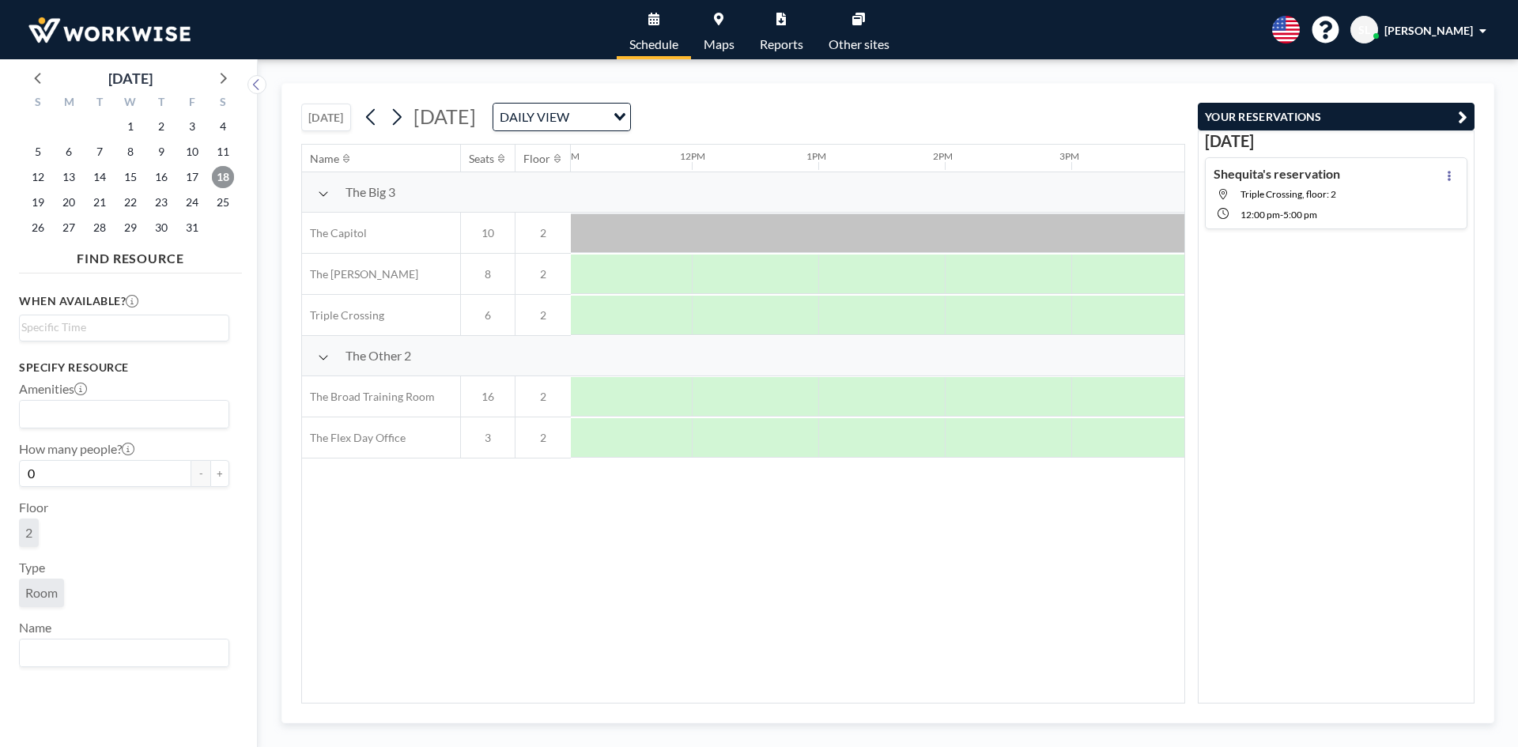
scroll to position [0, 1400]
